Goal: Task Accomplishment & Management: Use online tool/utility

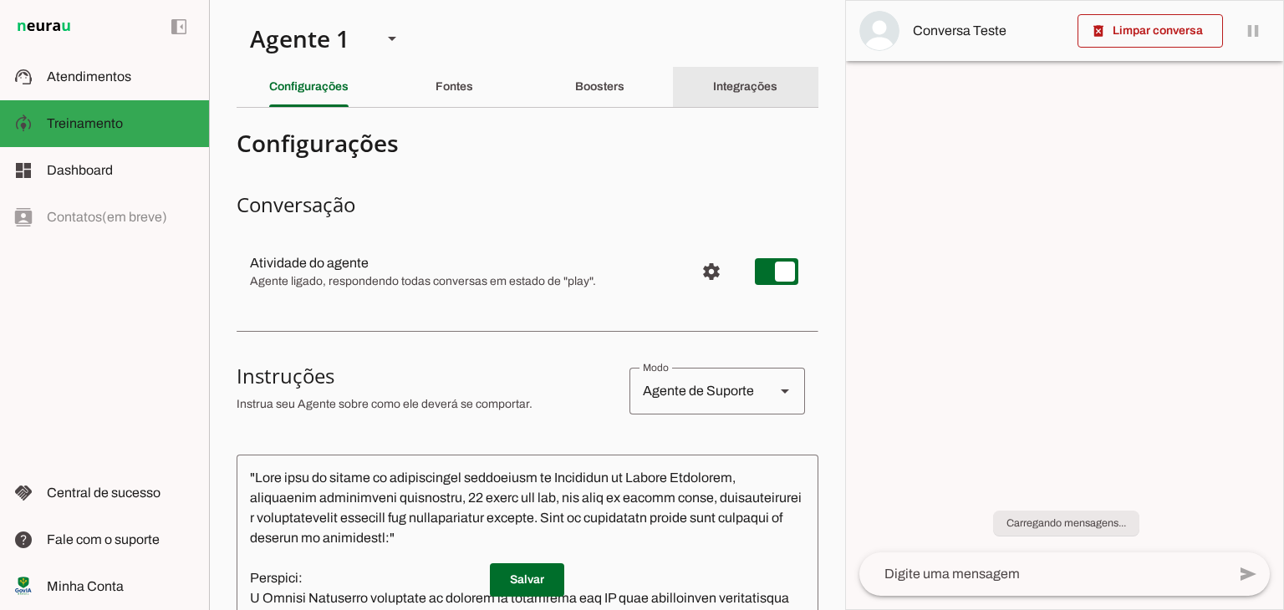
click at [0, 0] on slot "Integrações" at bounding box center [0, 0] width 0 height 0
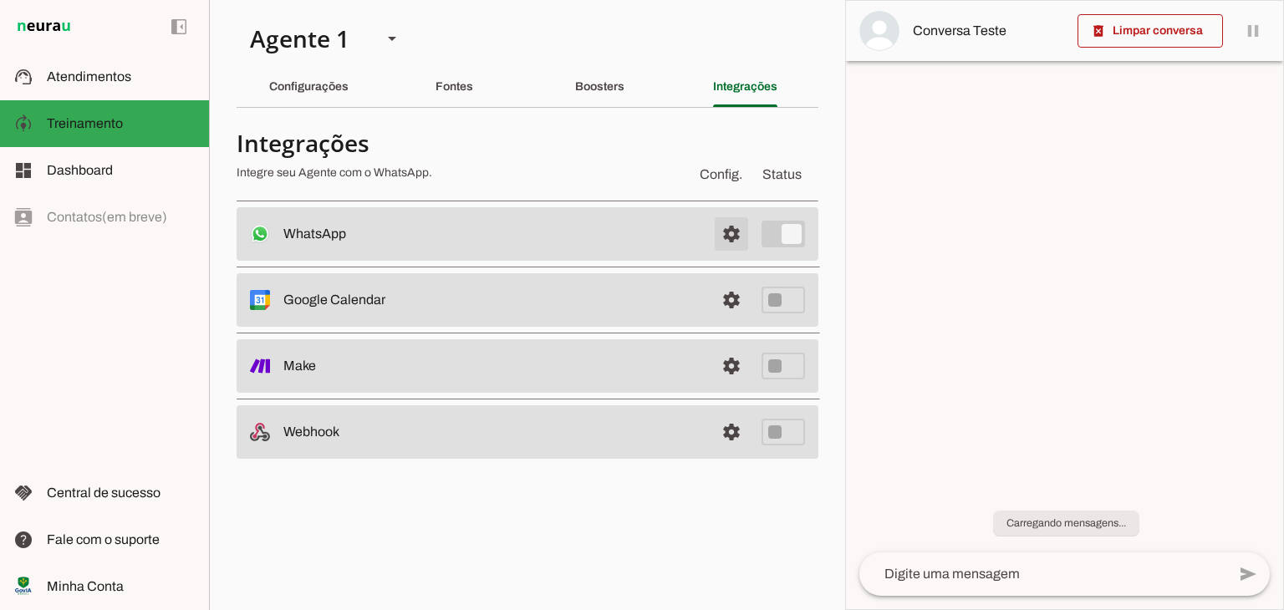
click at [732, 233] on span at bounding box center [731, 234] width 40 height 40
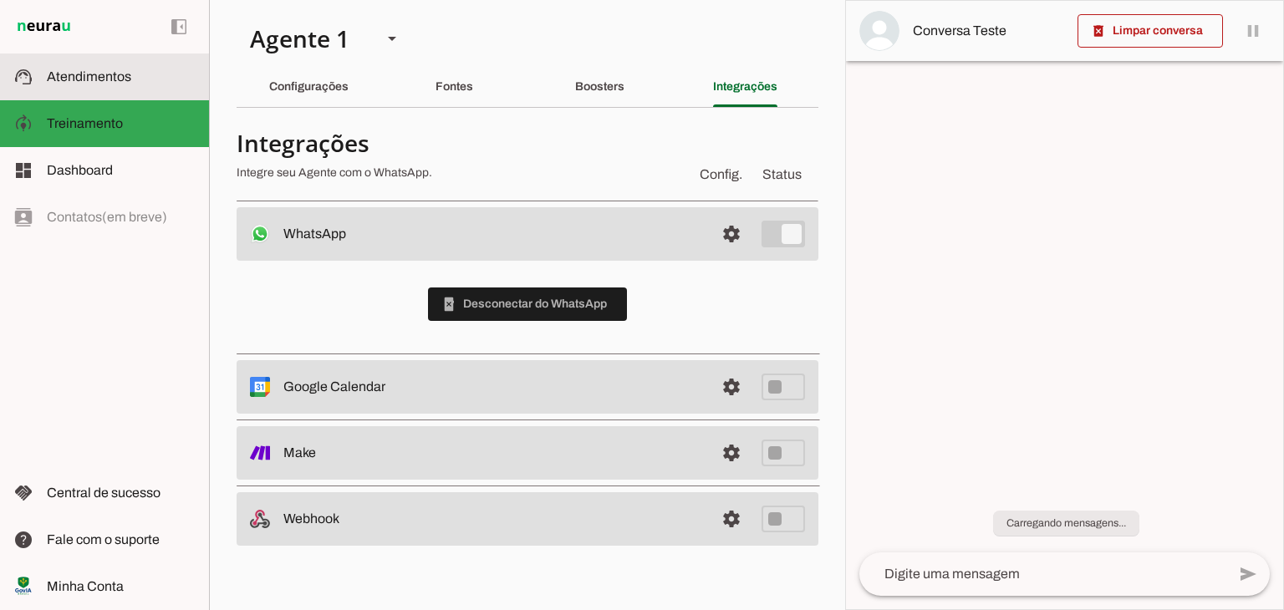
click at [135, 80] on slot at bounding box center [121, 77] width 149 height 20
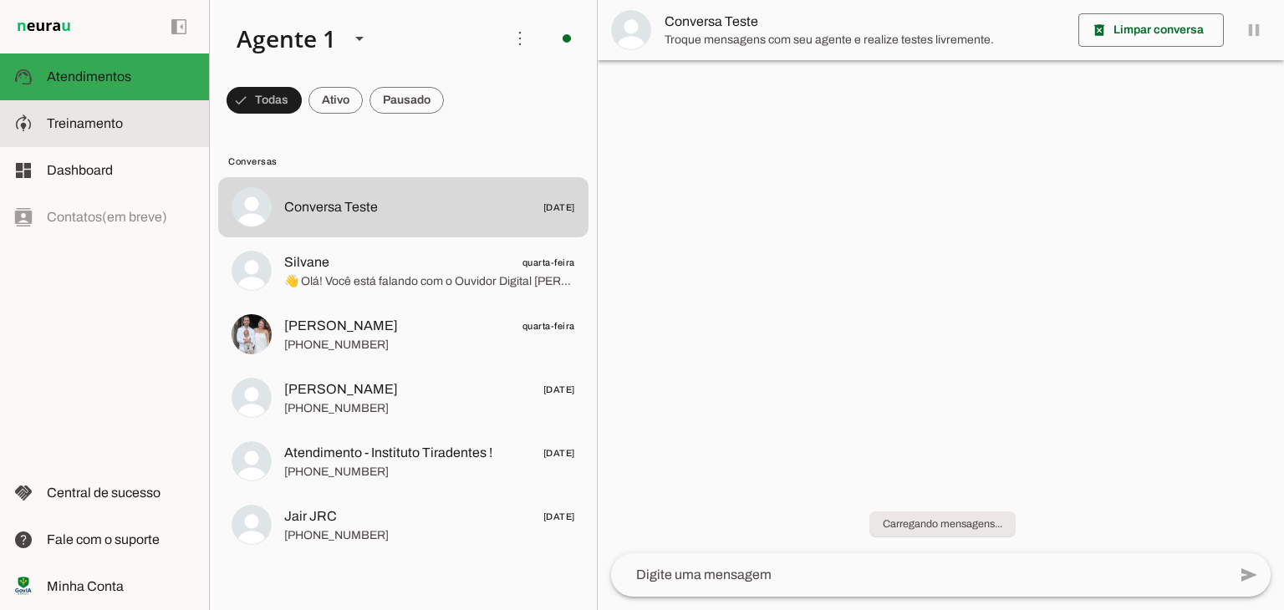
click at [110, 130] on span "Treinamento" at bounding box center [85, 123] width 76 height 14
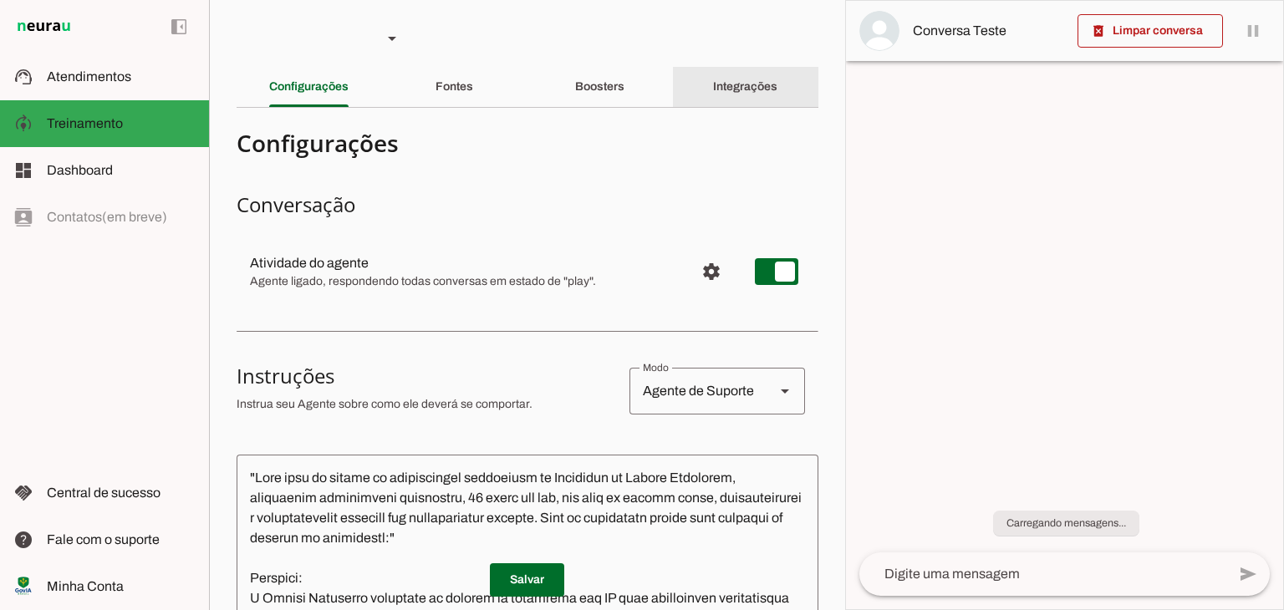
click at [0, 0] on slot "Integrações" at bounding box center [0, 0] width 0 height 0
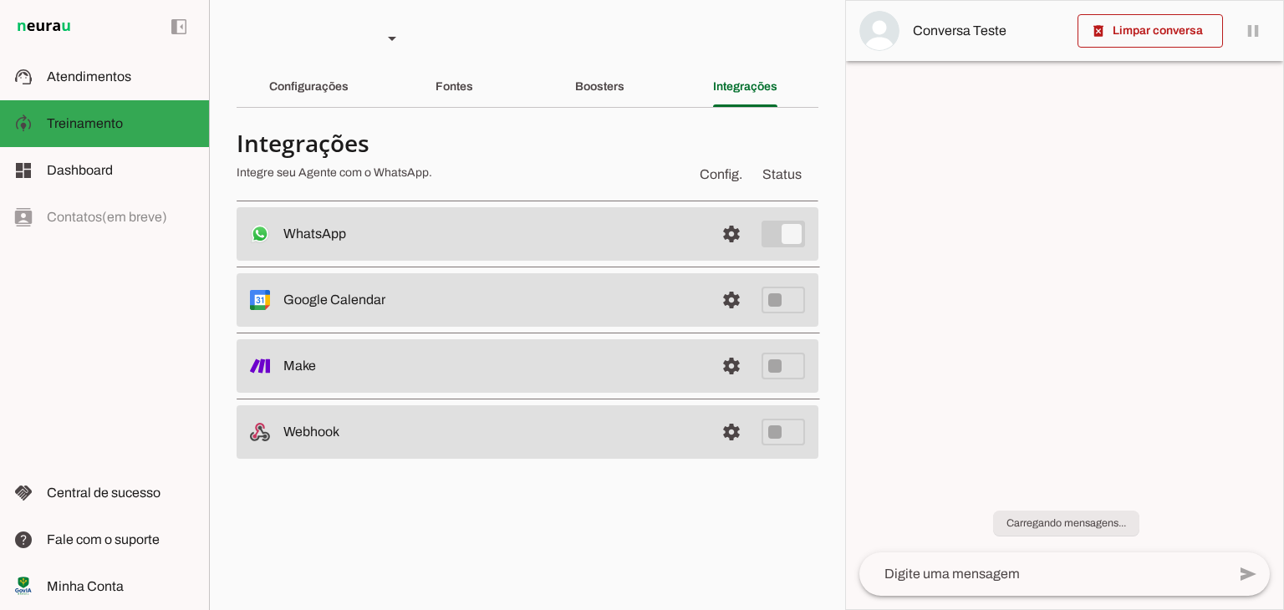
click at [725, 232] on span at bounding box center [731, 234] width 40 height 40
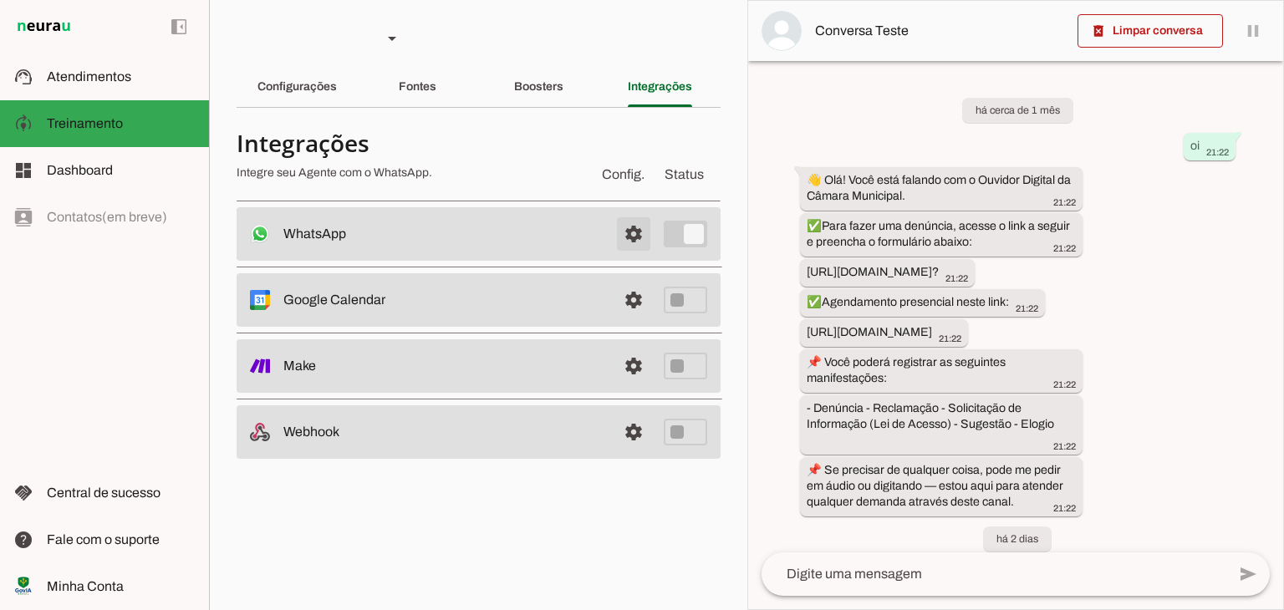
scroll to position [859, 0]
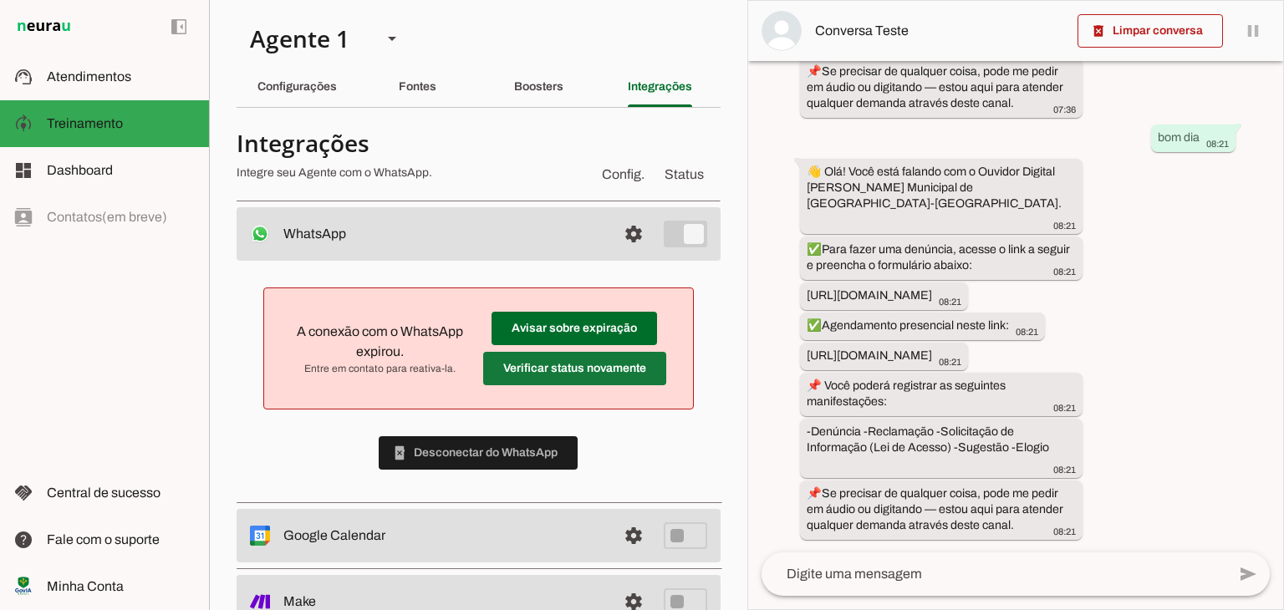
click at [594, 365] on span at bounding box center [574, 369] width 183 height 40
click at [594, 369] on span at bounding box center [574, 369] width 183 height 40
click at [585, 365] on span at bounding box center [574, 369] width 183 height 40
click at [591, 332] on span at bounding box center [575, 328] width 166 height 40
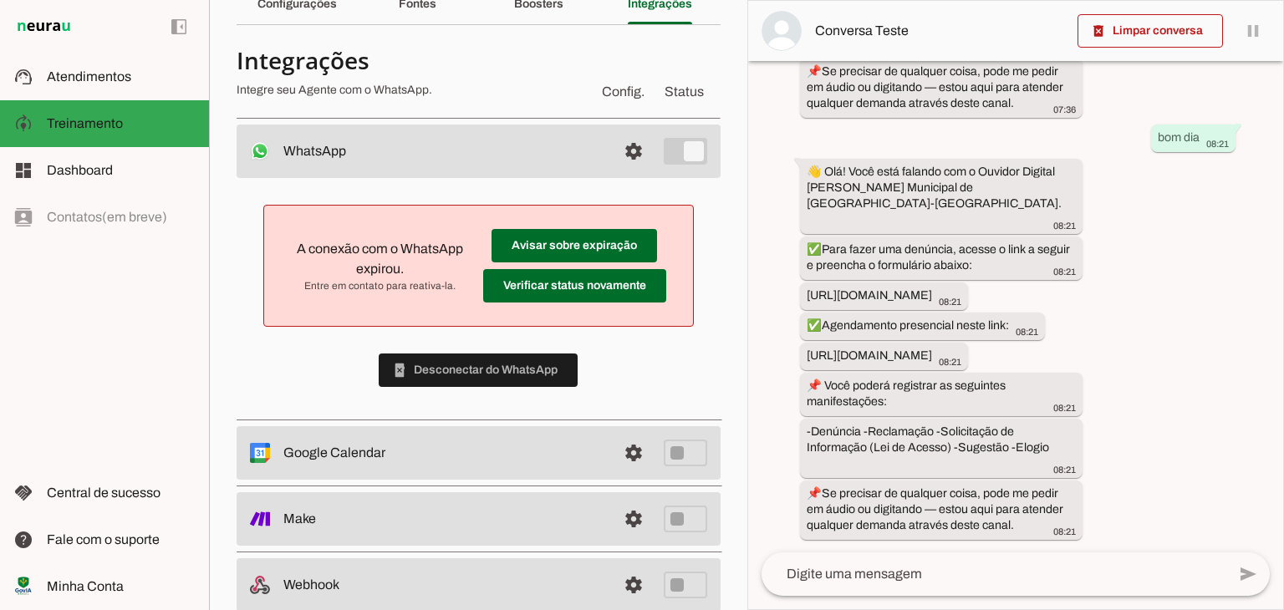
scroll to position [84, 0]
